Goal: Transaction & Acquisition: Download file/media

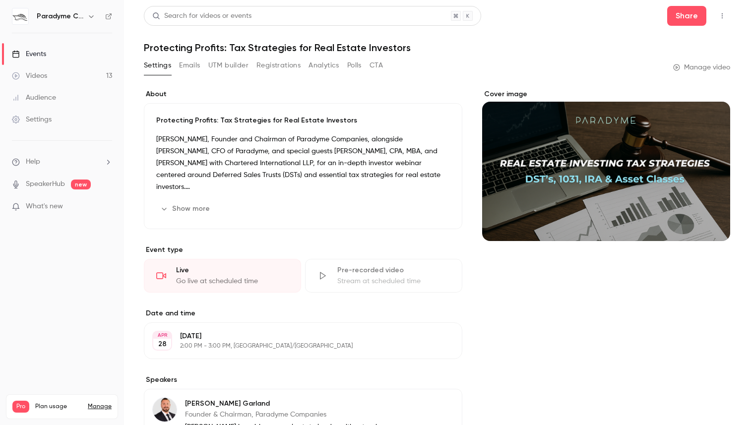
click at [58, 56] on link "Events" at bounding box center [62, 54] width 124 height 22
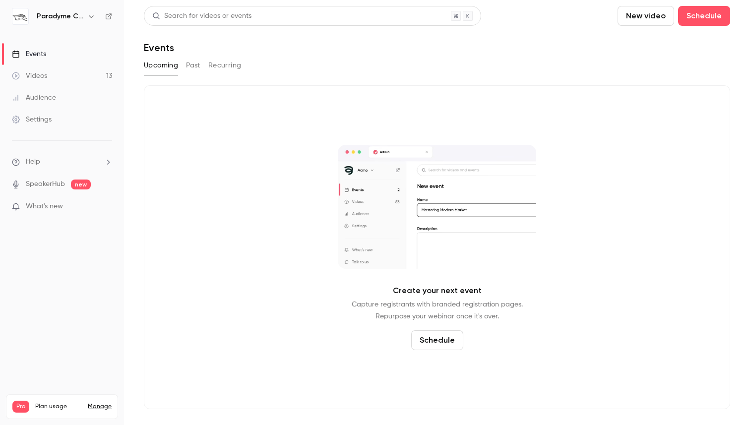
click at [190, 66] on button "Past" at bounding box center [193, 66] width 14 height 16
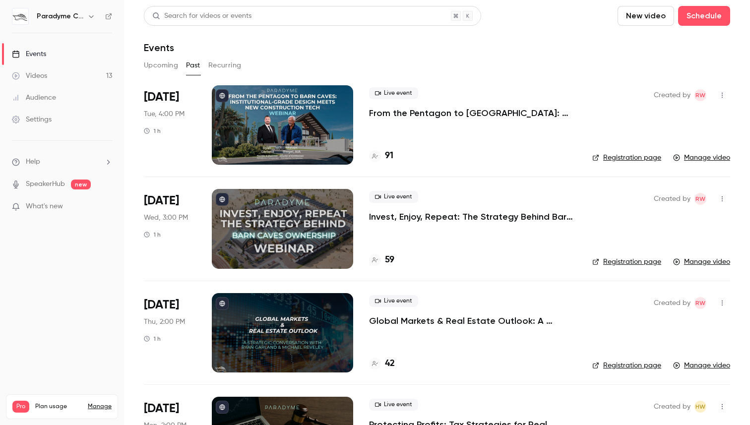
click at [494, 151] on div "91" at bounding box center [472, 155] width 207 height 13
click at [300, 130] on div at bounding box center [282, 124] width 141 height 79
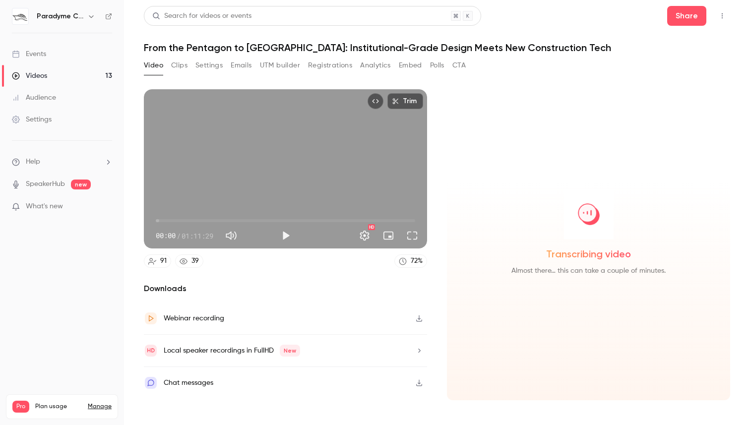
click at [314, 67] on button "Registrations" at bounding box center [330, 66] width 44 height 16
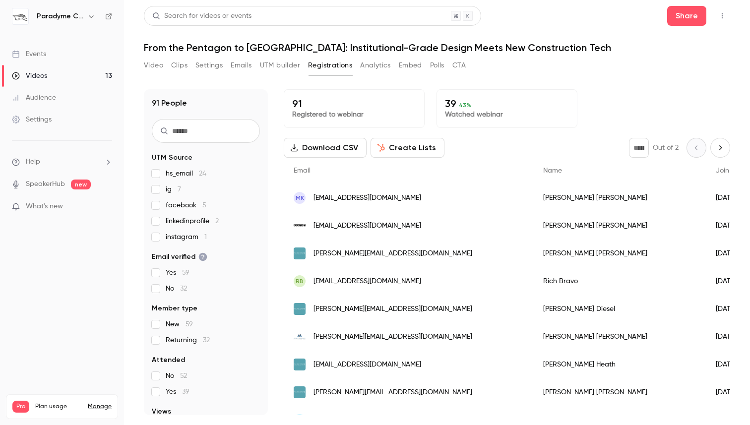
click at [365, 66] on button "Analytics" at bounding box center [375, 66] width 31 height 16
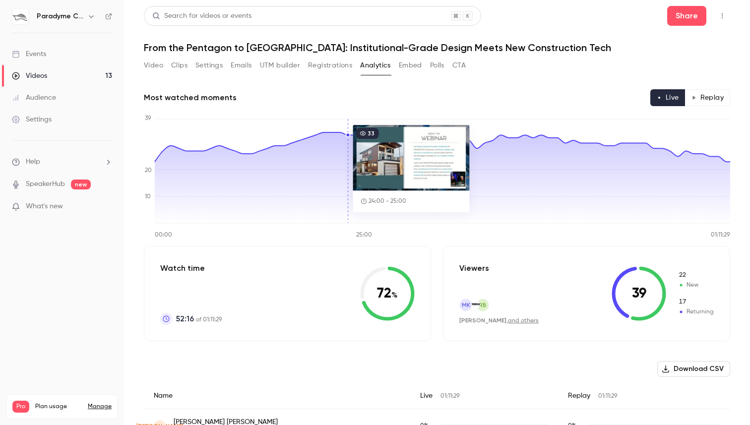
click at [341, 70] on button "Registrations" at bounding box center [330, 66] width 44 height 16
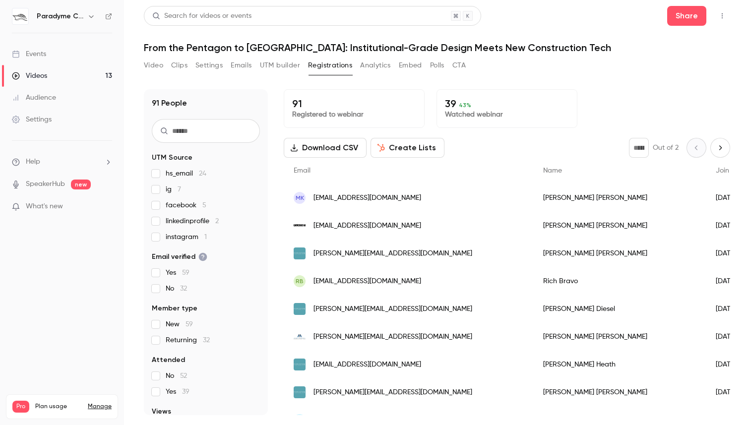
click at [339, 150] on button "Download CSV" at bounding box center [325, 148] width 83 height 20
